Goal: Navigation & Orientation: Find specific page/section

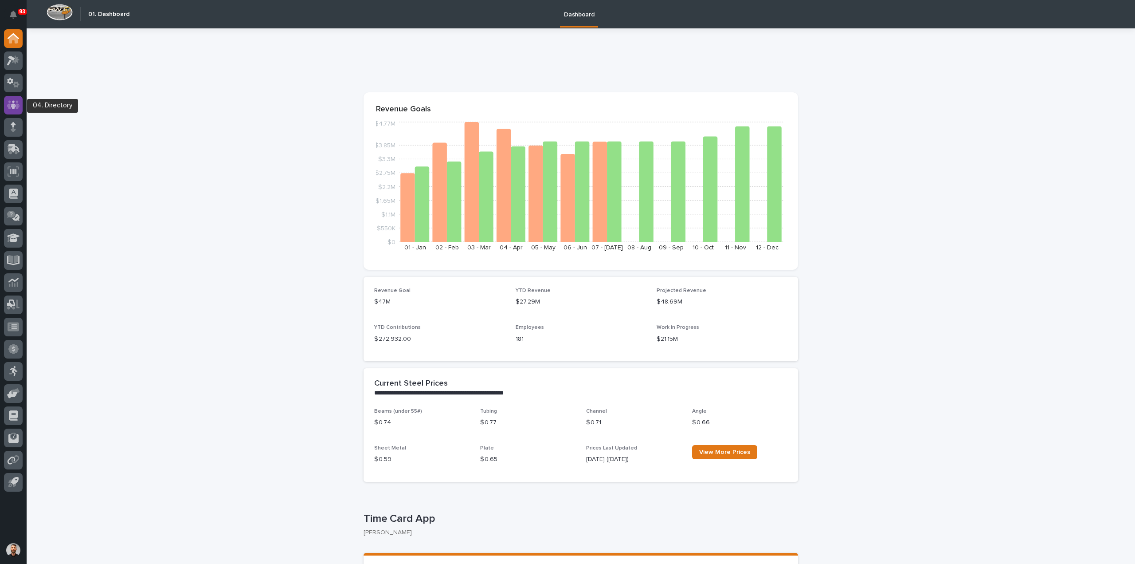
click at [14, 100] on icon at bounding box center [13, 104] width 5 height 9
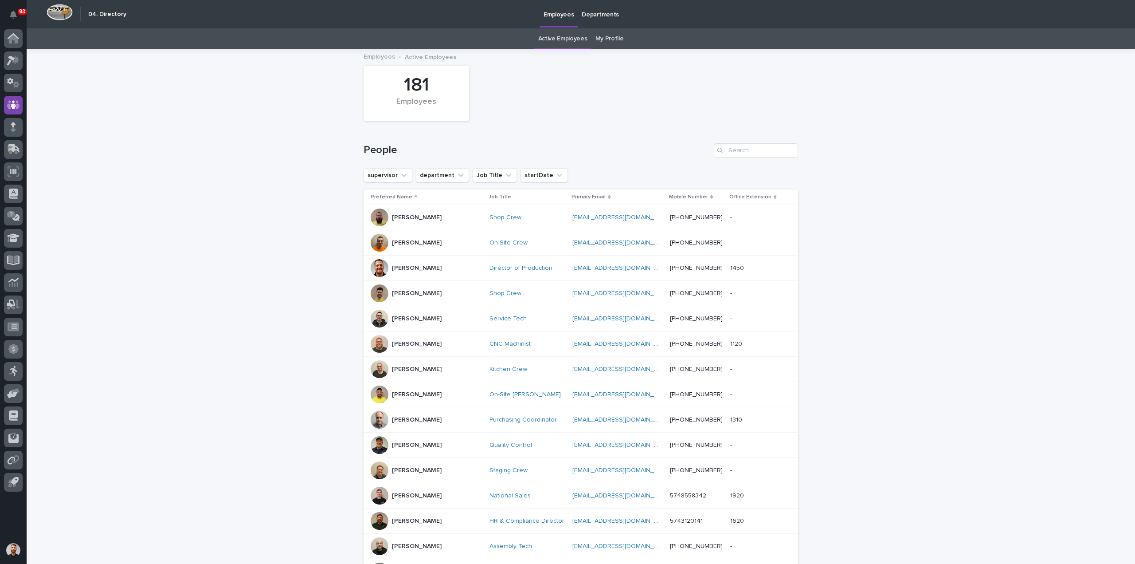
click at [599, 41] on link "My Profile" at bounding box center [610, 38] width 28 height 21
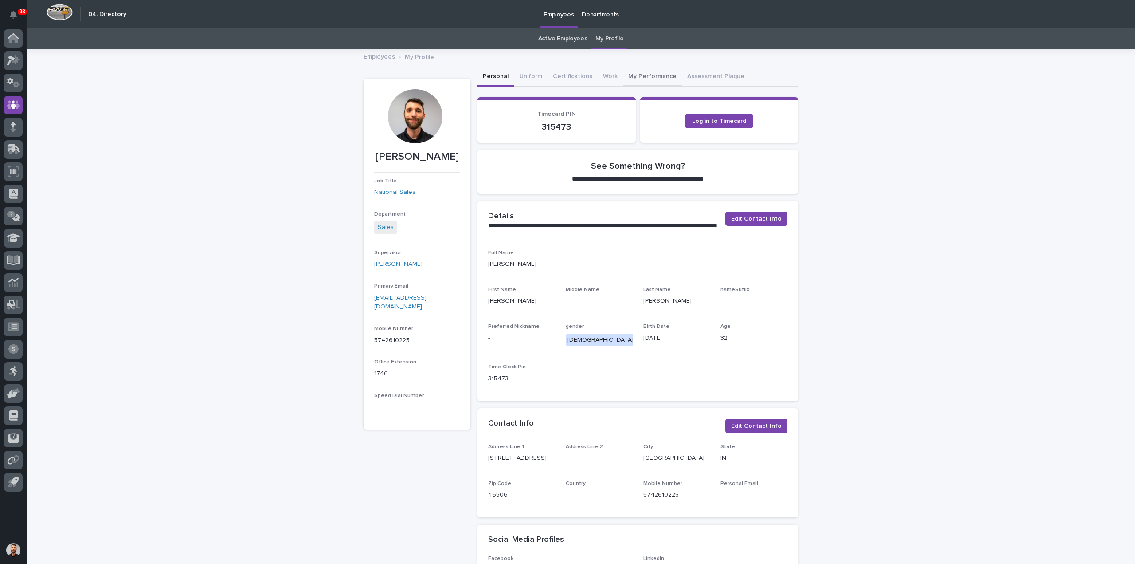
click at [637, 76] on button "My Performance" at bounding box center [652, 77] width 59 height 19
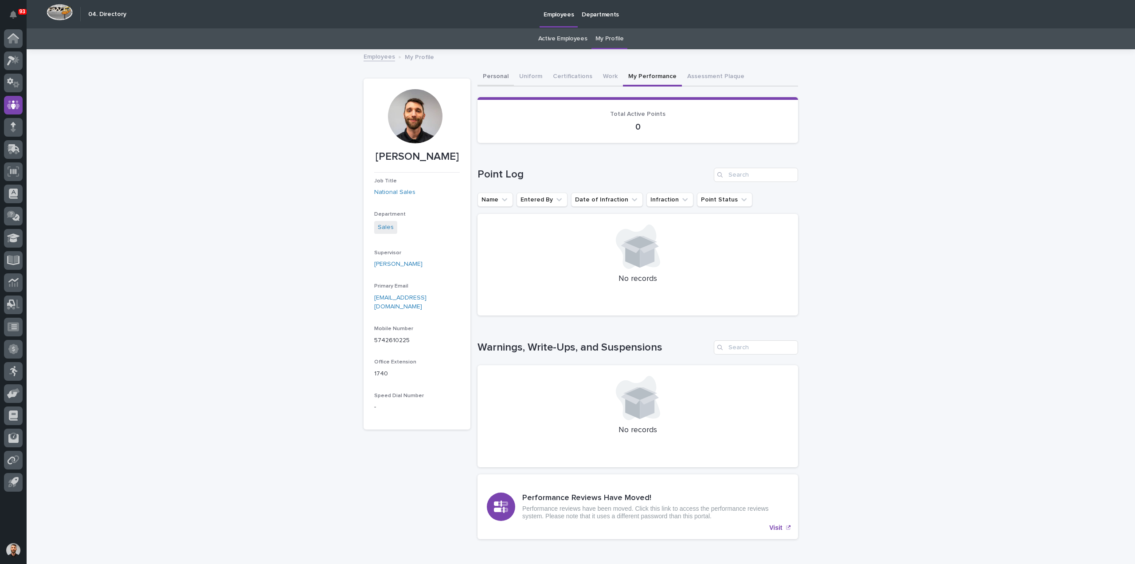
drag, startPoint x: 496, startPoint y: 78, endPoint x: 860, endPoint y: 246, distance: 401.5
click at [496, 78] on button "Personal" at bounding box center [496, 77] width 36 height 19
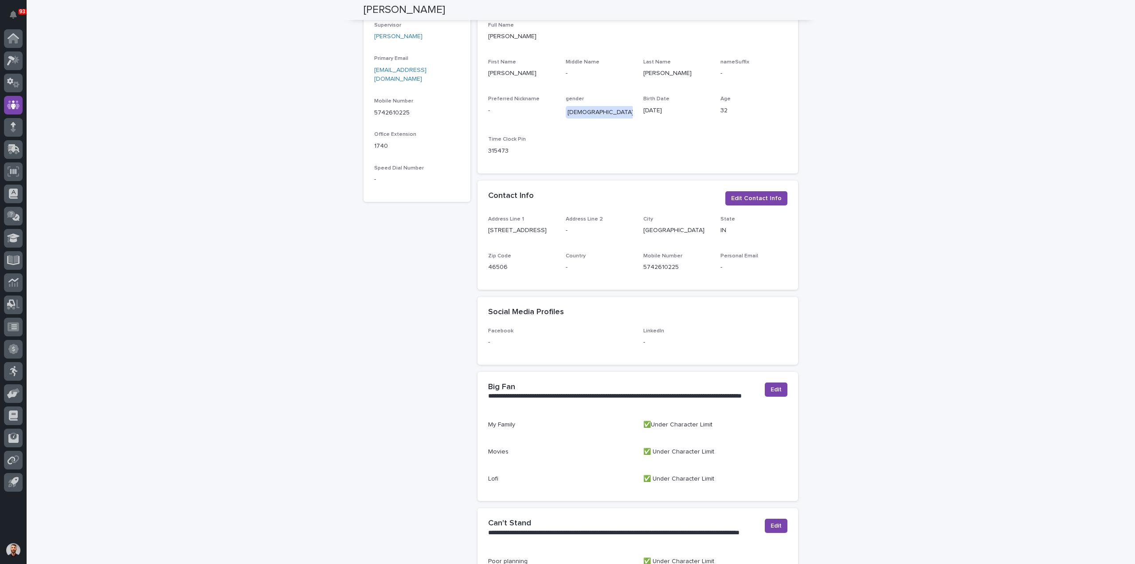
scroll to position [67, 0]
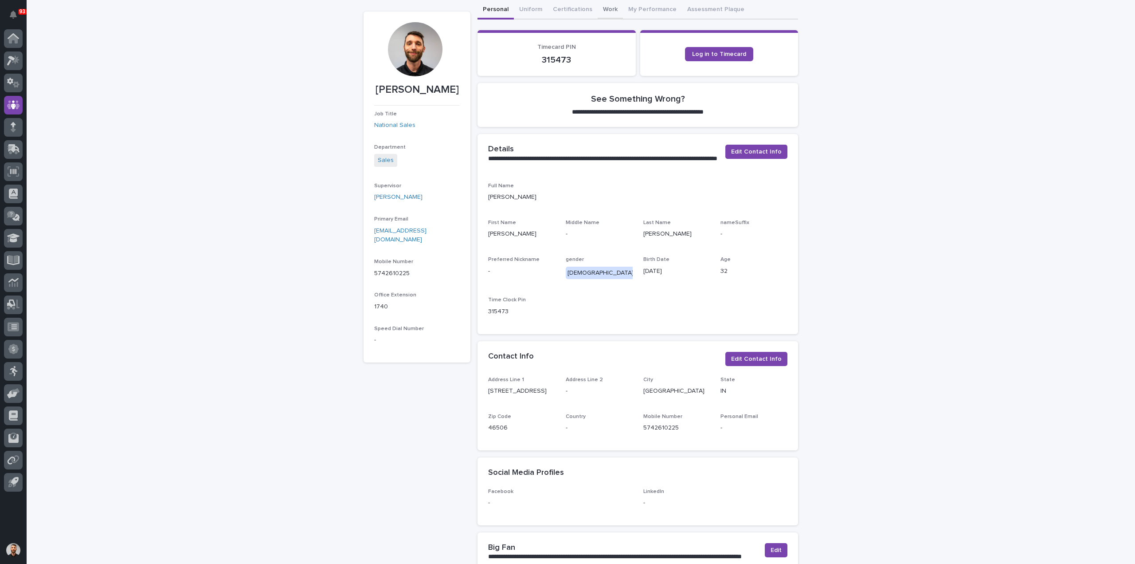
click at [599, 10] on div "**********" at bounding box center [581, 404] width 1109 height 942
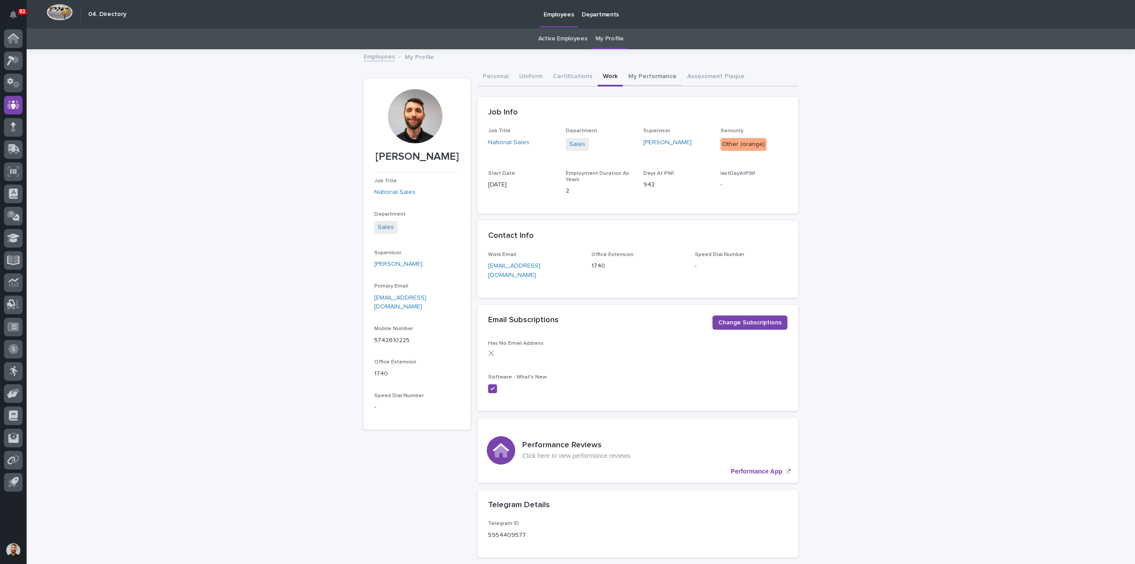
click at [650, 75] on button "My Performance" at bounding box center [652, 77] width 59 height 19
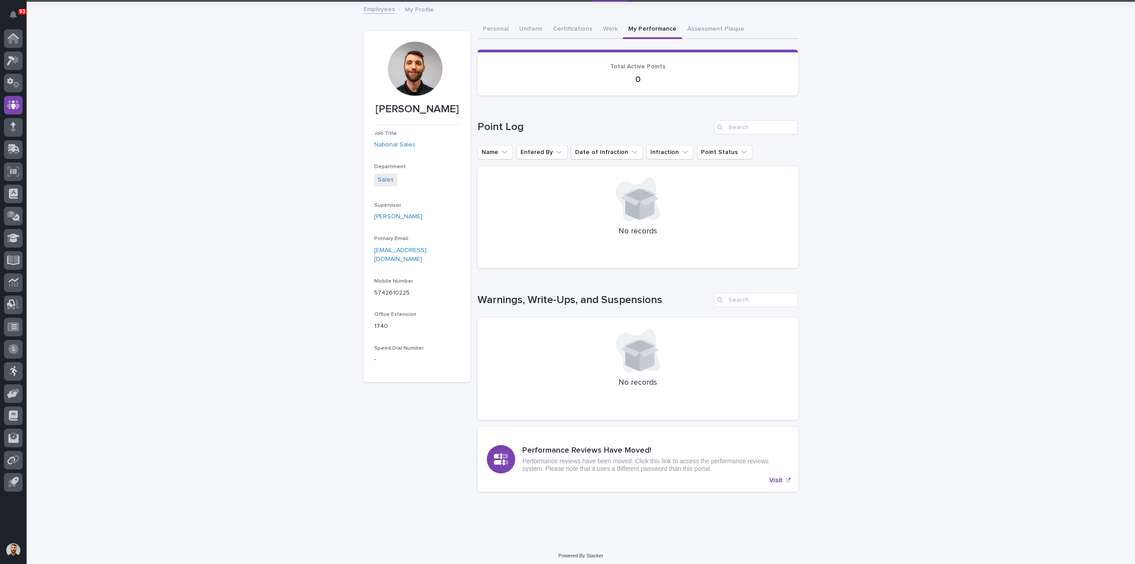
scroll to position [51, 0]
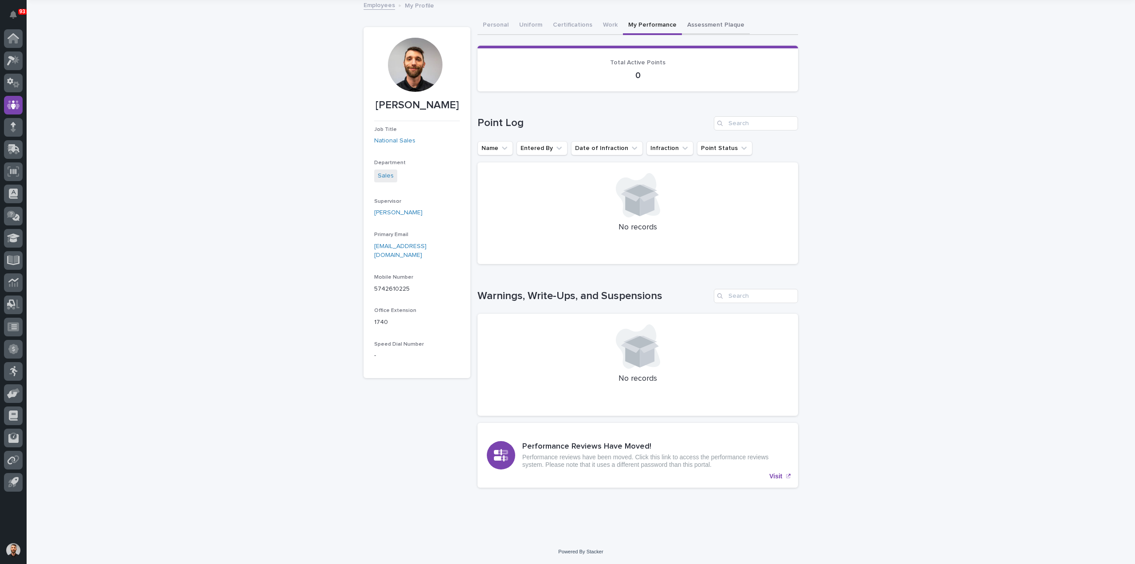
click at [714, 25] on button "Assessment Plaque" at bounding box center [716, 25] width 68 height 19
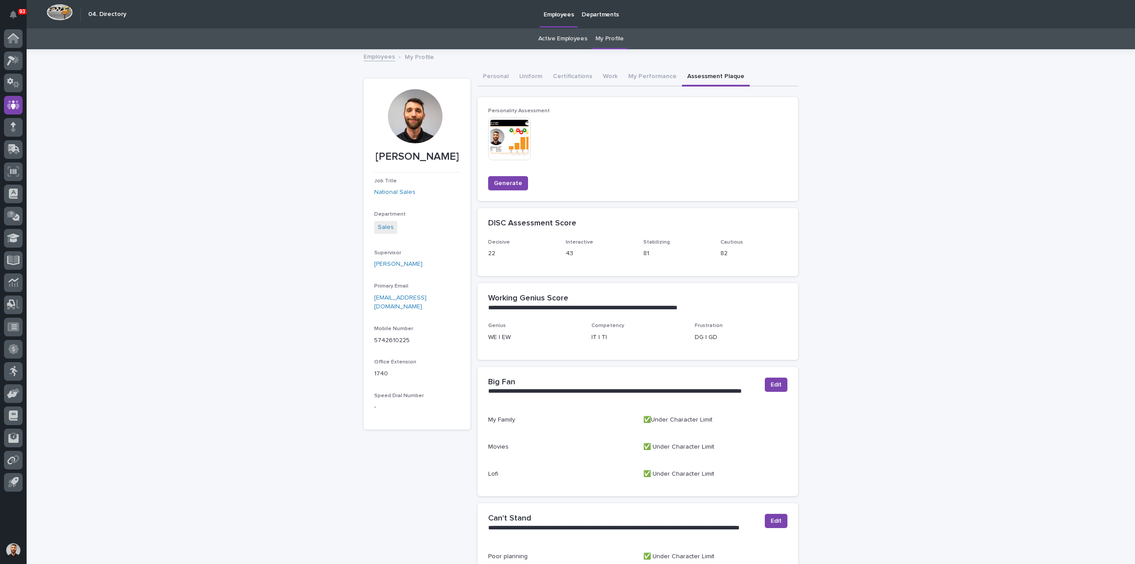
click at [611, 39] on link "My Profile" at bounding box center [610, 38] width 28 height 21
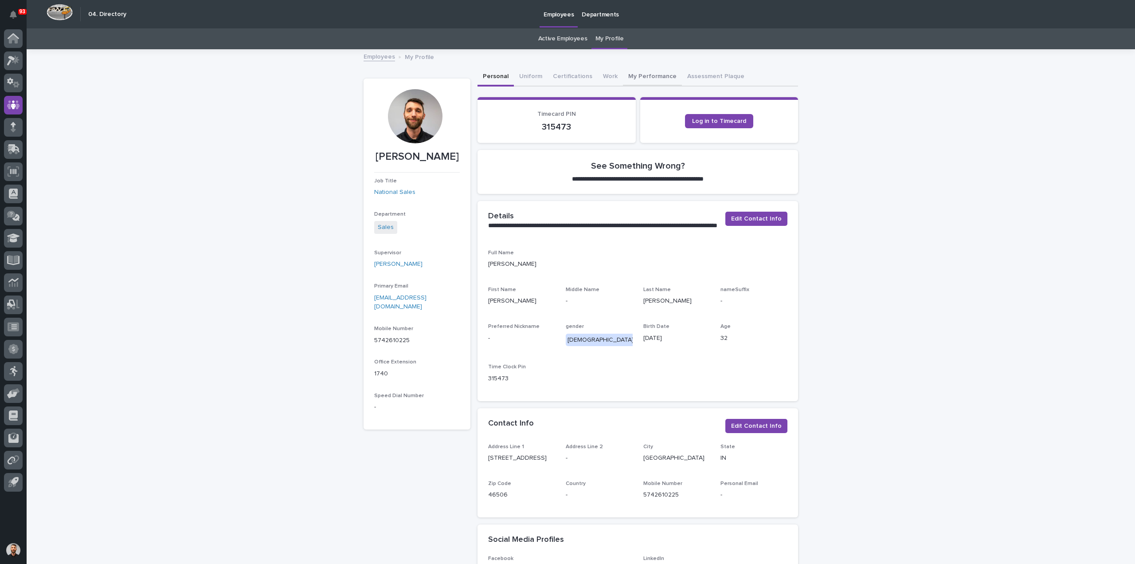
click at [655, 73] on button "My Performance" at bounding box center [652, 77] width 59 height 19
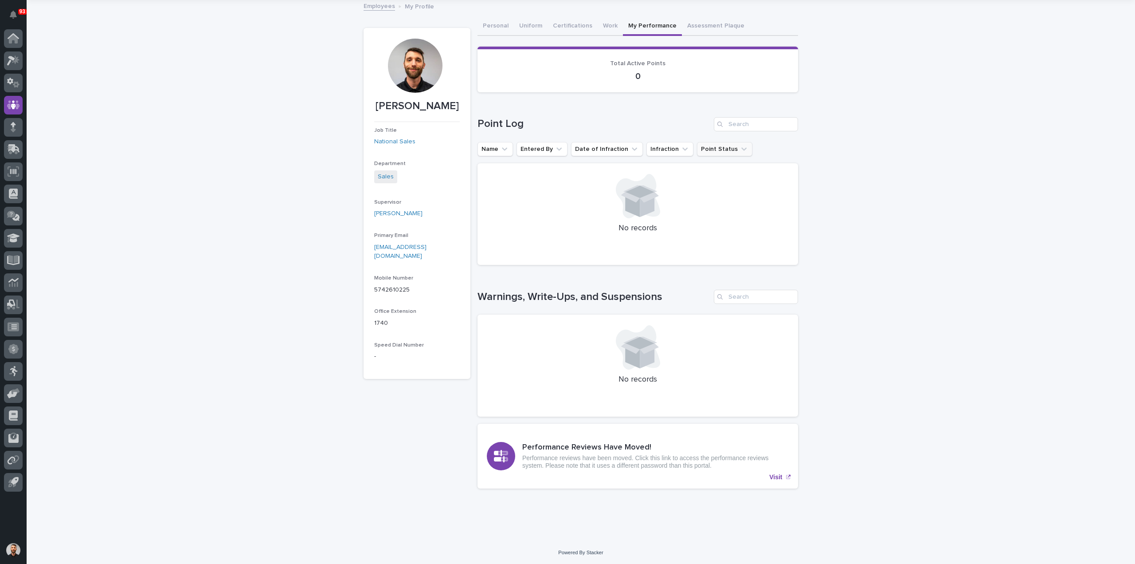
scroll to position [51, 0]
click at [775, 475] on p "Visit" at bounding box center [776, 476] width 13 height 8
